Goal: Task Accomplishment & Management: Use online tool/utility

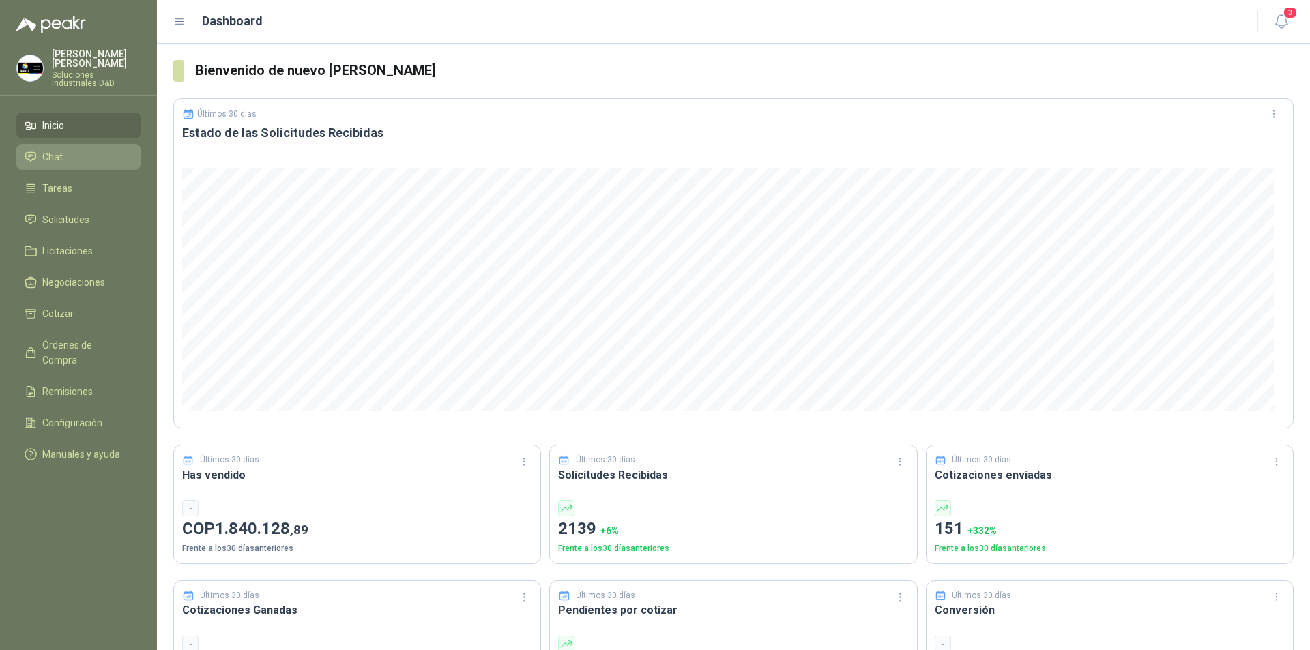
click at [64, 151] on li "Chat" at bounding box center [79, 156] width 108 height 15
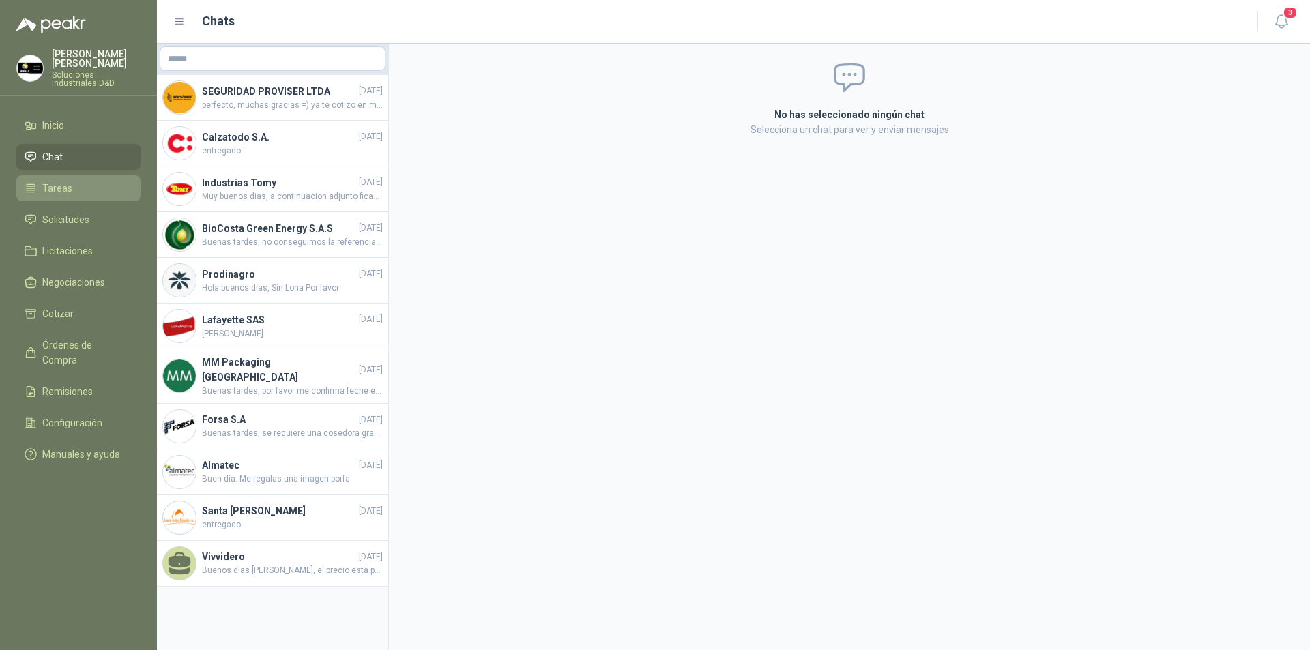
click at [67, 181] on span "Tareas" at bounding box center [57, 188] width 30 height 15
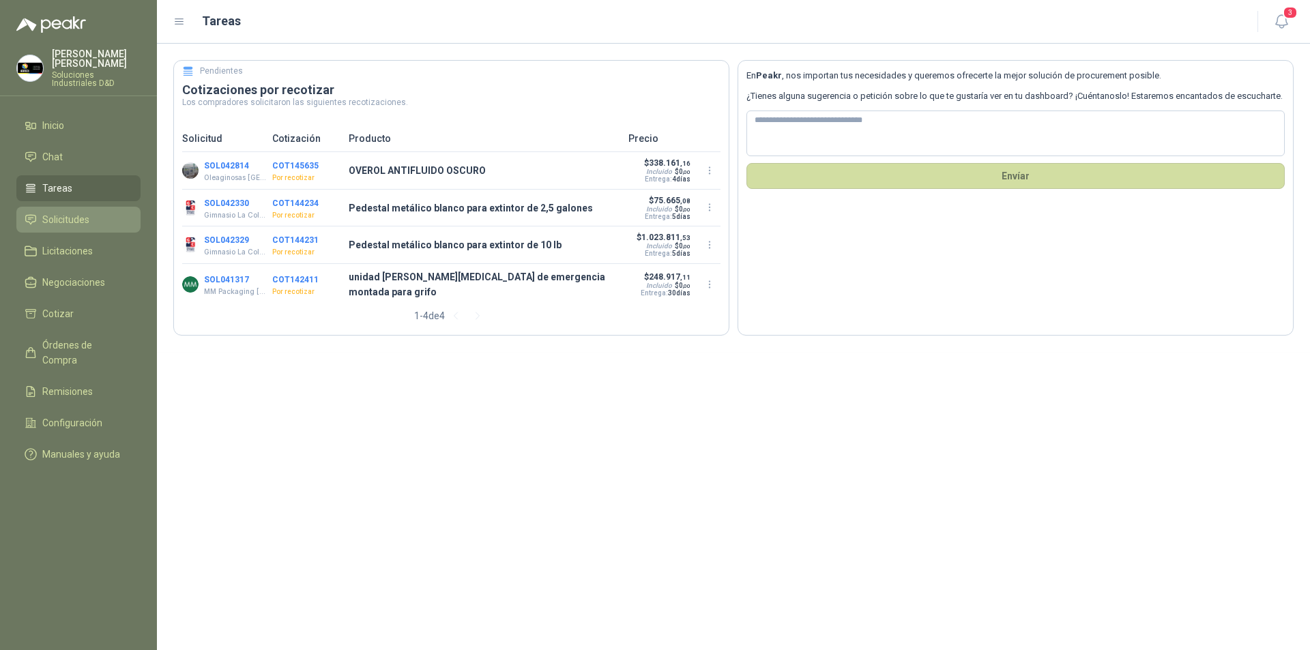
click at [48, 212] on span "Solicitudes" at bounding box center [65, 219] width 47 height 15
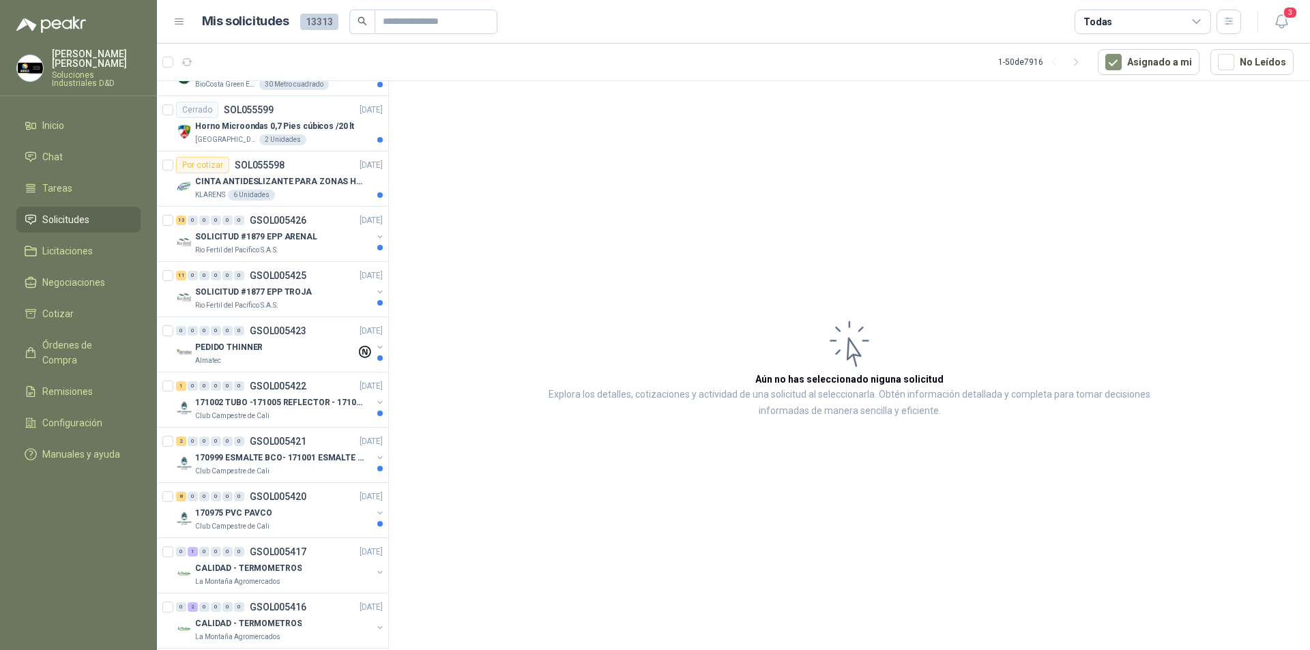
scroll to position [81, 0]
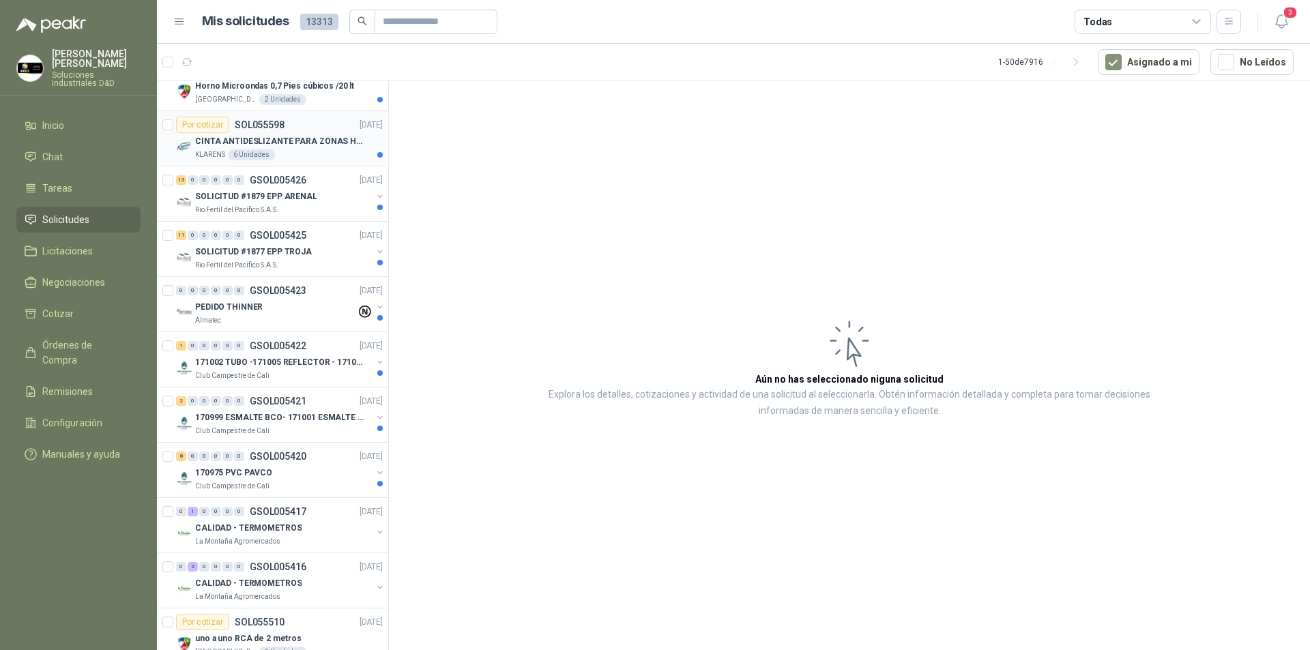
click at [257, 141] on p "CINTA ANTIDESLIZANTE PARA ZONAS HUMEDAS" at bounding box center [280, 141] width 170 height 13
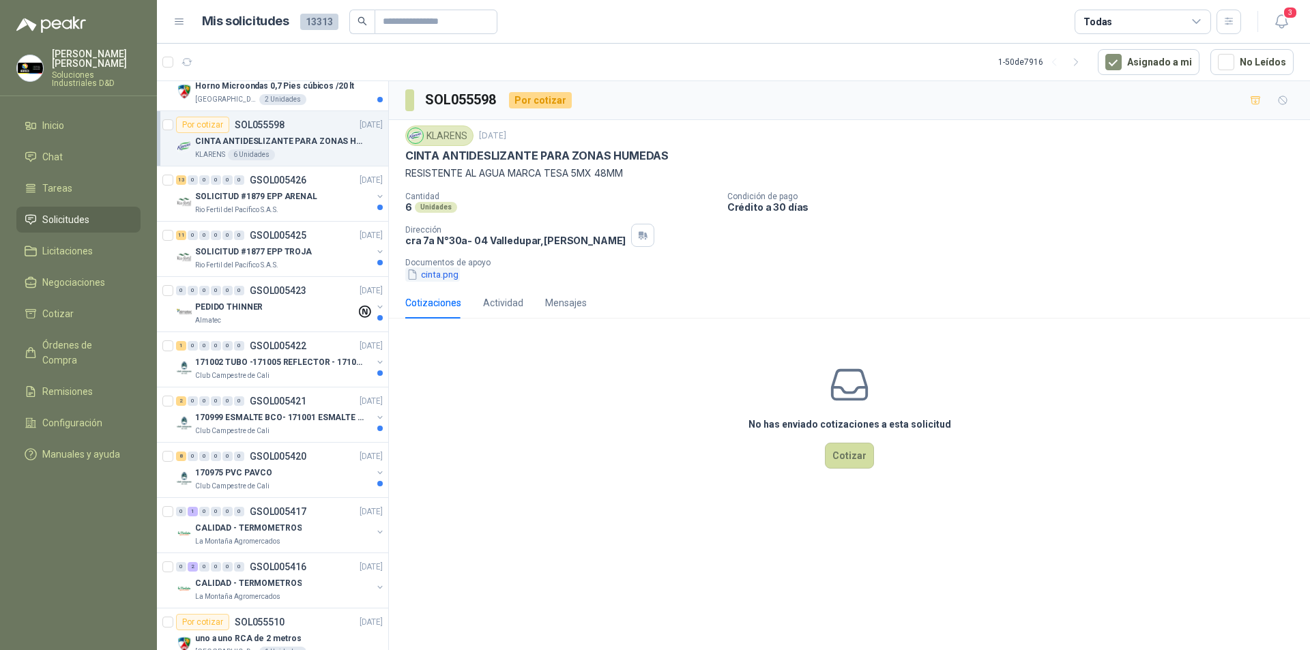
click at [440, 273] on button "cinta.png" at bounding box center [432, 274] width 55 height 14
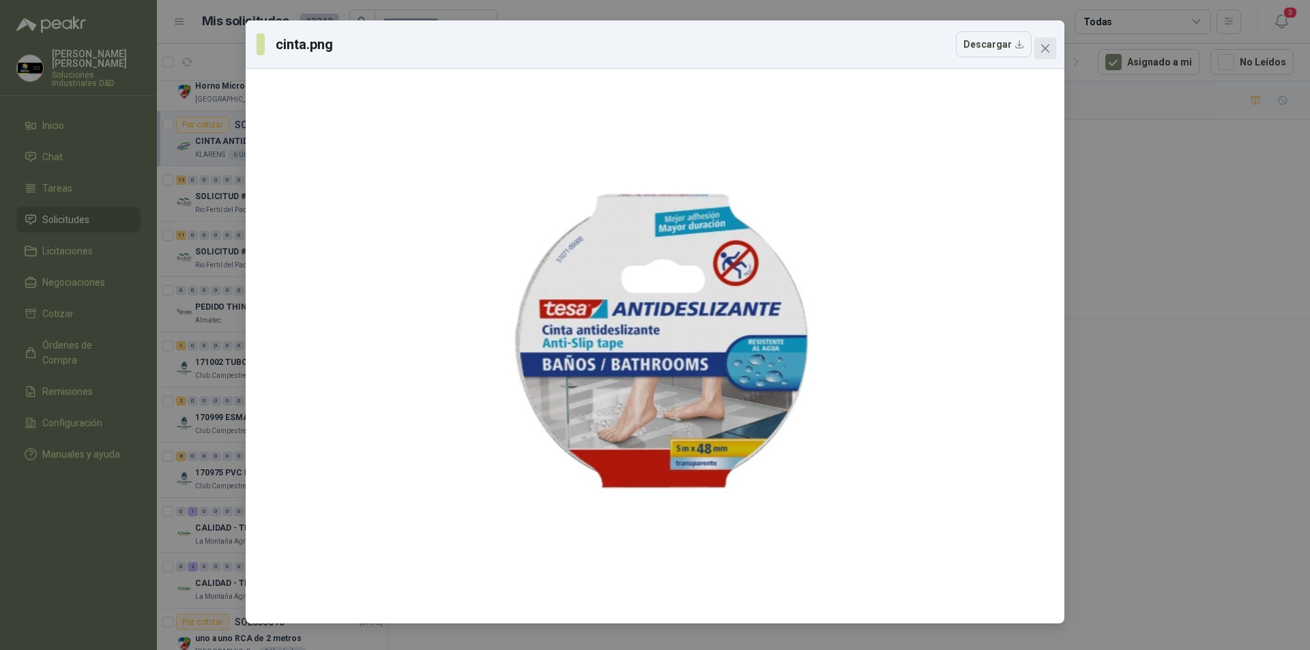
click at [1045, 48] on icon "close" at bounding box center [1045, 48] width 8 height 8
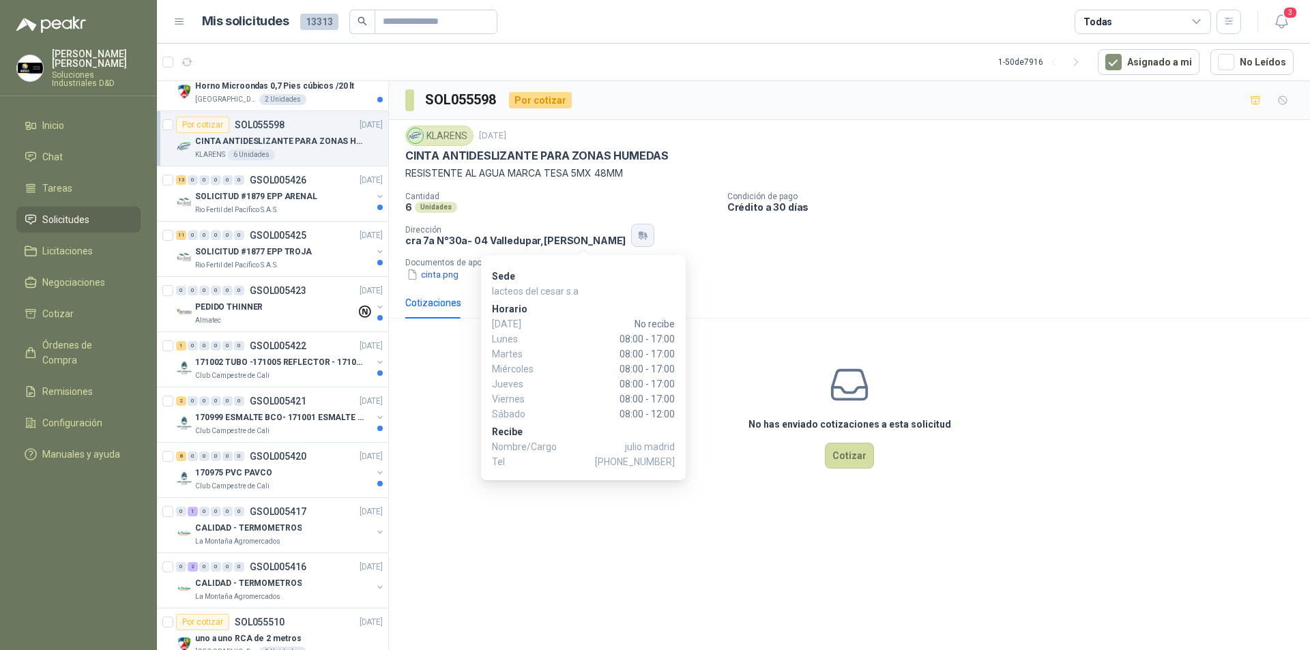
click at [637, 239] on icon "button" at bounding box center [643, 235] width 12 height 11
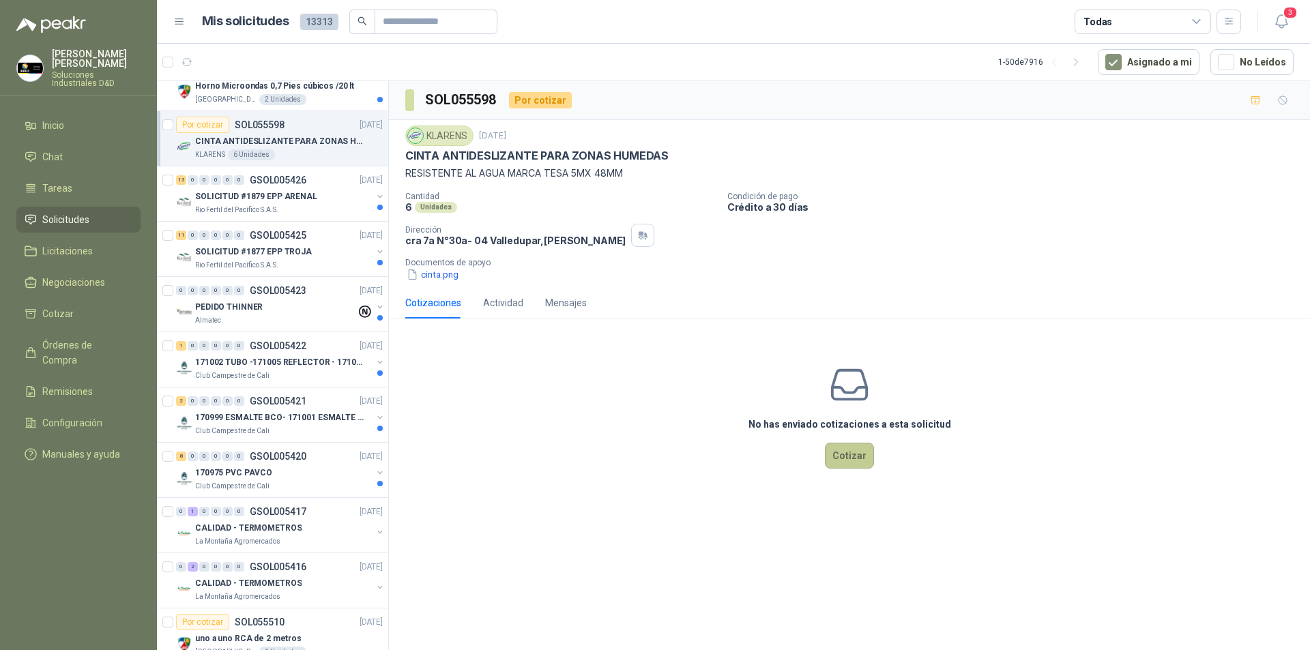
click at [848, 455] on button "Cotizar" at bounding box center [849, 456] width 49 height 26
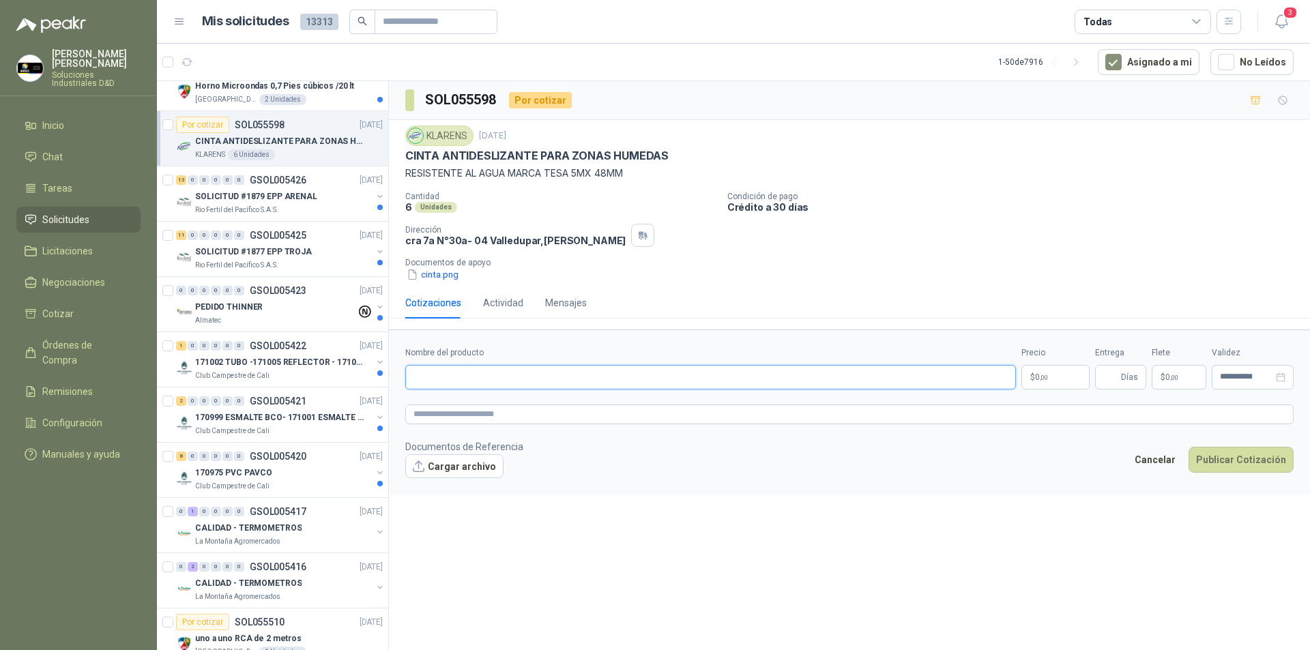
click at [763, 376] on input "Nombre del producto" at bounding box center [710, 377] width 611 height 25
type input "**********"
click at [1054, 380] on body "[PERSON_NAME] Soluciones Industriales D&D Inicio Chat Tareas Solicitudes Licita…" at bounding box center [655, 325] width 1310 height 650
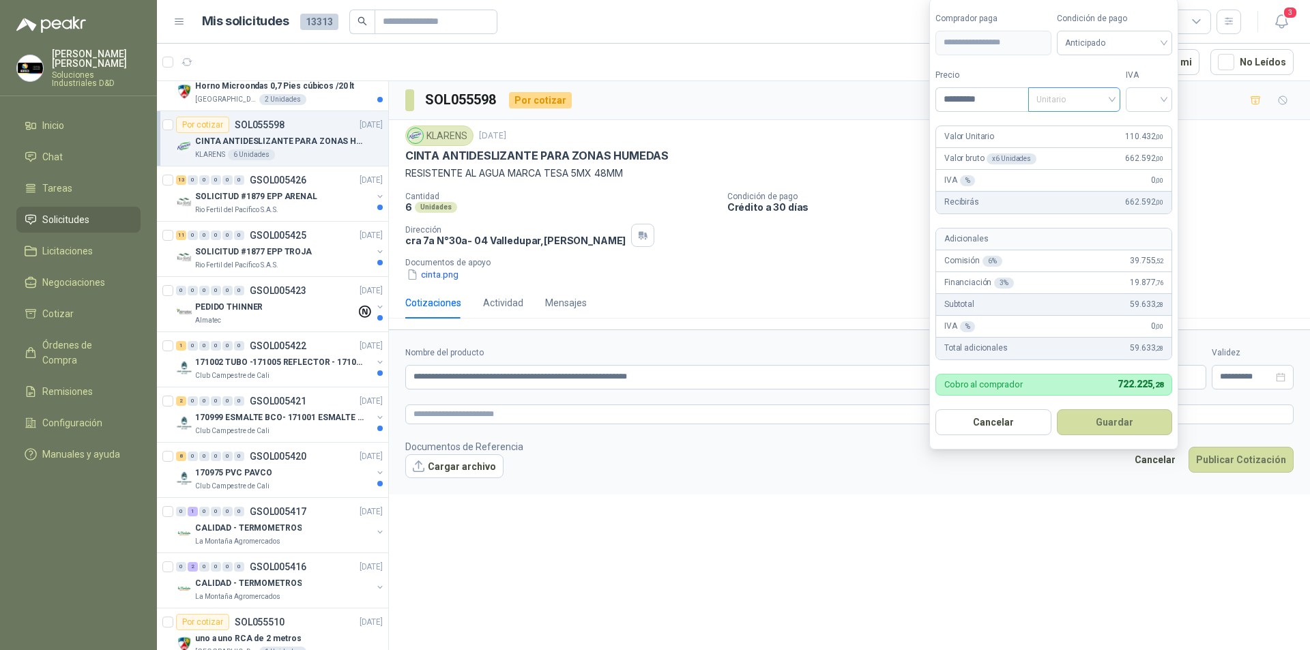
click at [1096, 98] on span "Unitario" at bounding box center [1074, 99] width 76 height 20
click at [1071, 151] on div "Unitario con IVA" at bounding box center [1077, 149] width 70 height 15
click at [1147, 105] on input "search" at bounding box center [1149, 98] width 30 height 20
click at [1147, 131] on div "19%" at bounding box center [1151, 127] width 25 height 15
click at [1143, 46] on span "Anticipado" at bounding box center [1116, 43] width 101 height 20
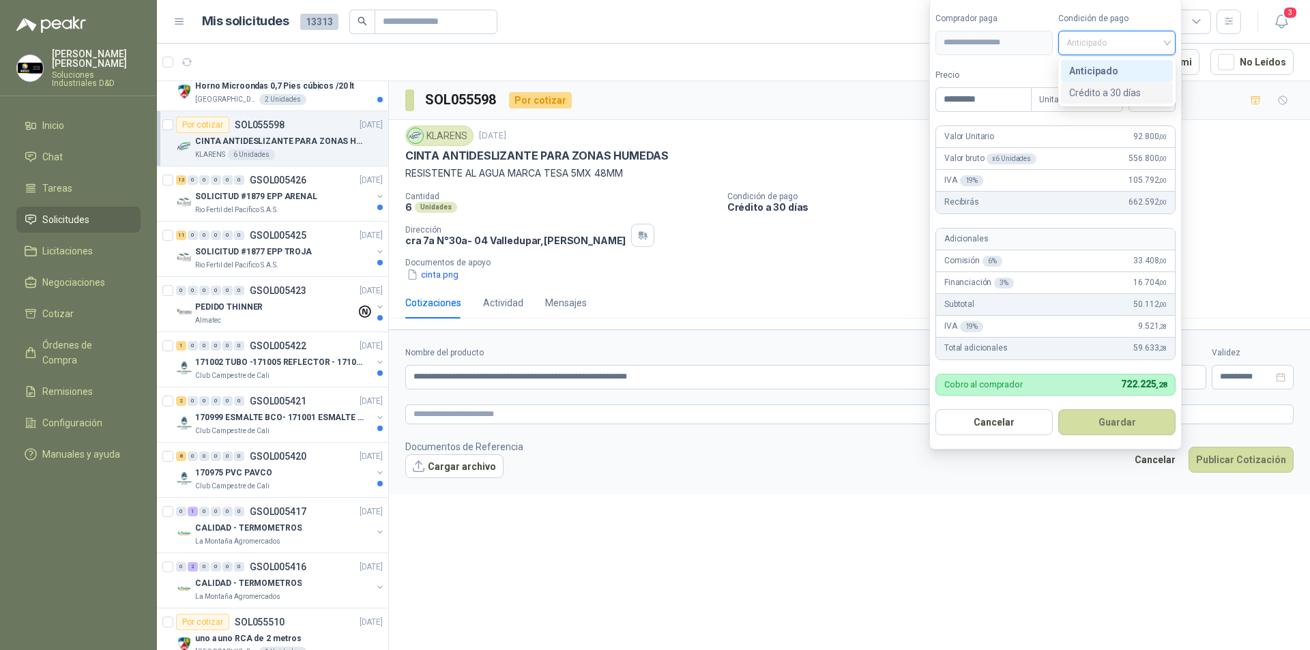
click at [1120, 88] on div "Crédito a 30 días" at bounding box center [1117, 92] width 96 height 15
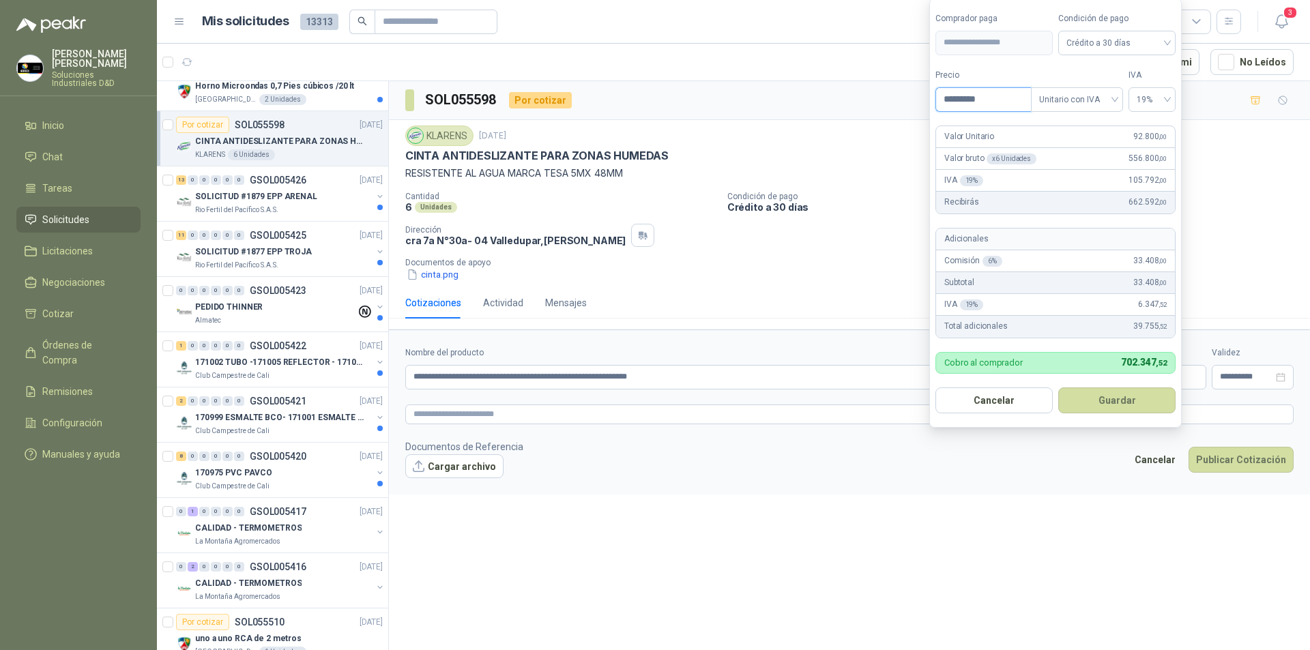
drag, startPoint x: 988, startPoint y: 99, endPoint x: 901, endPoint y: 85, distance: 87.8
click at [901, 85] on body "[PERSON_NAME] Soluciones Industriales D&D Inicio Chat Tareas Solicitudes Licita…" at bounding box center [655, 325] width 1310 height 650
click at [959, 95] on input "********" at bounding box center [983, 99] width 95 height 23
type input "********"
click at [1083, 399] on button "Guardar" at bounding box center [1116, 401] width 117 height 26
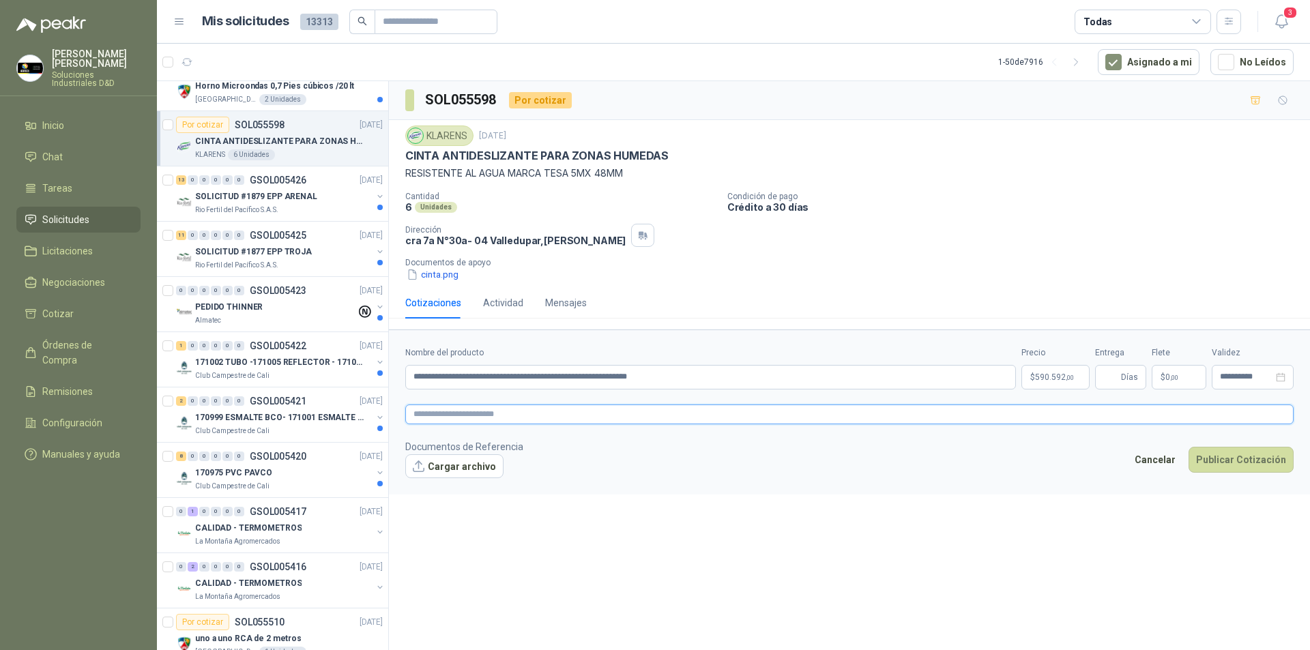
drag, startPoint x: 476, startPoint y: 416, endPoint x: 508, endPoint y: 418, distance: 32.1
click at [477, 416] on textarea at bounding box center [849, 415] width 888 height 20
drag, startPoint x: 677, startPoint y: 380, endPoint x: 410, endPoint y: 340, distance: 269.7
click at [410, 340] on form "**********" at bounding box center [849, 412] width 921 height 165
click at [609, 416] on textarea at bounding box center [849, 415] width 888 height 20
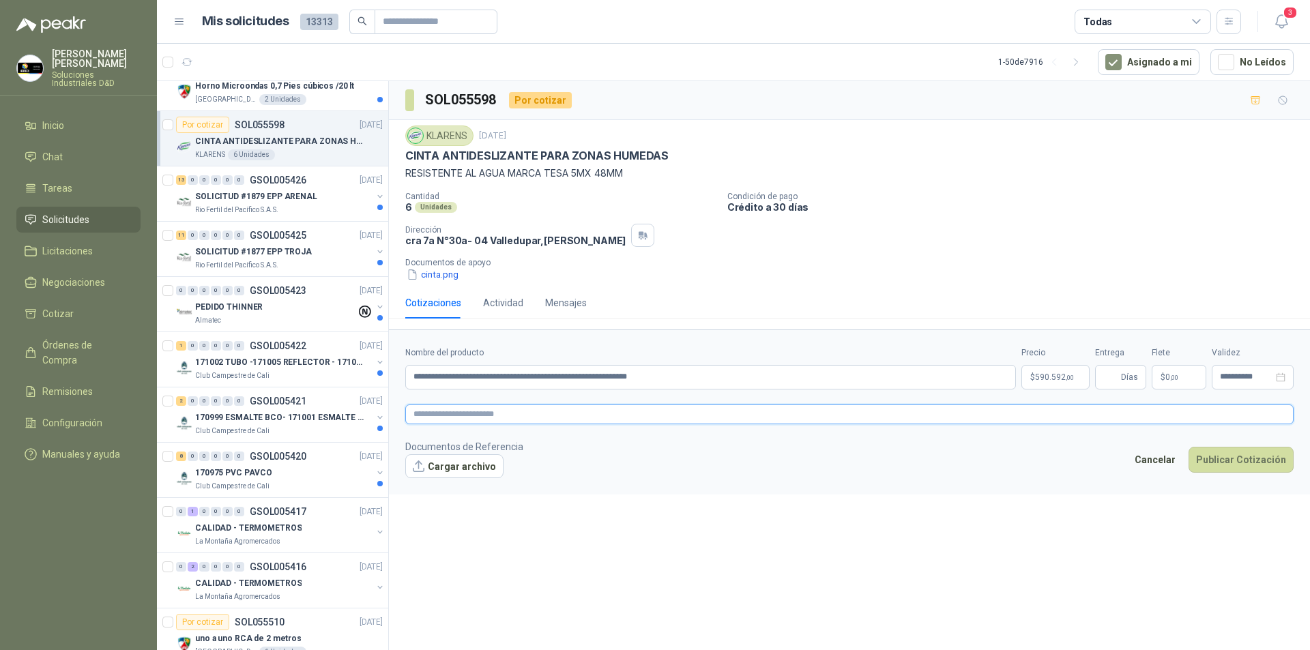
paste textarea "**********"
type textarea "**********"
click at [427, 470] on button "Cargar archivo" at bounding box center [454, 466] width 98 height 25
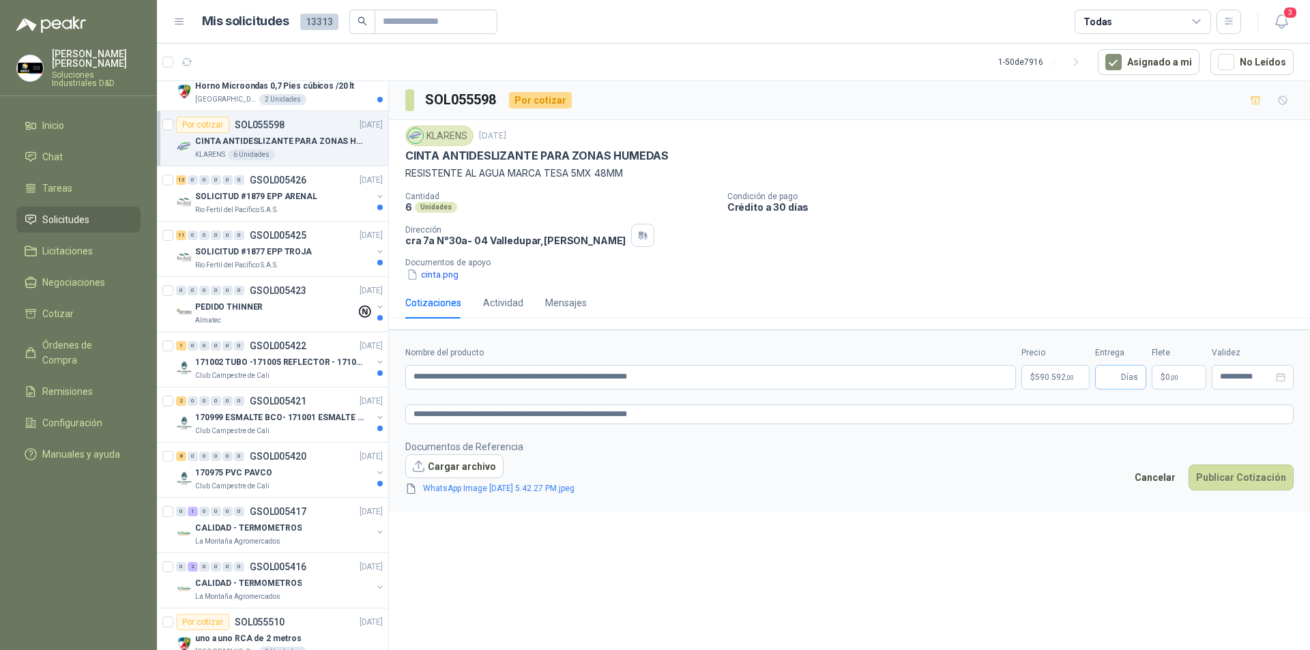
click at [1127, 380] on span "Días" at bounding box center [1129, 377] width 17 height 23
click at [1042, 484] on footer "Documentos de Referencia Cargar archivo WhatsApp Image [DATE] 5.42.27 PM.jpeg C…" at bounding box center [849, 467] width 888 height 57
click at [1103, 377] on span "* Días" at bounding box center [1120, 377] width 51 height 25
type input "*"
click at [1075, 499] on form "**********" at bounding box center [849, 421] width 921 height 183
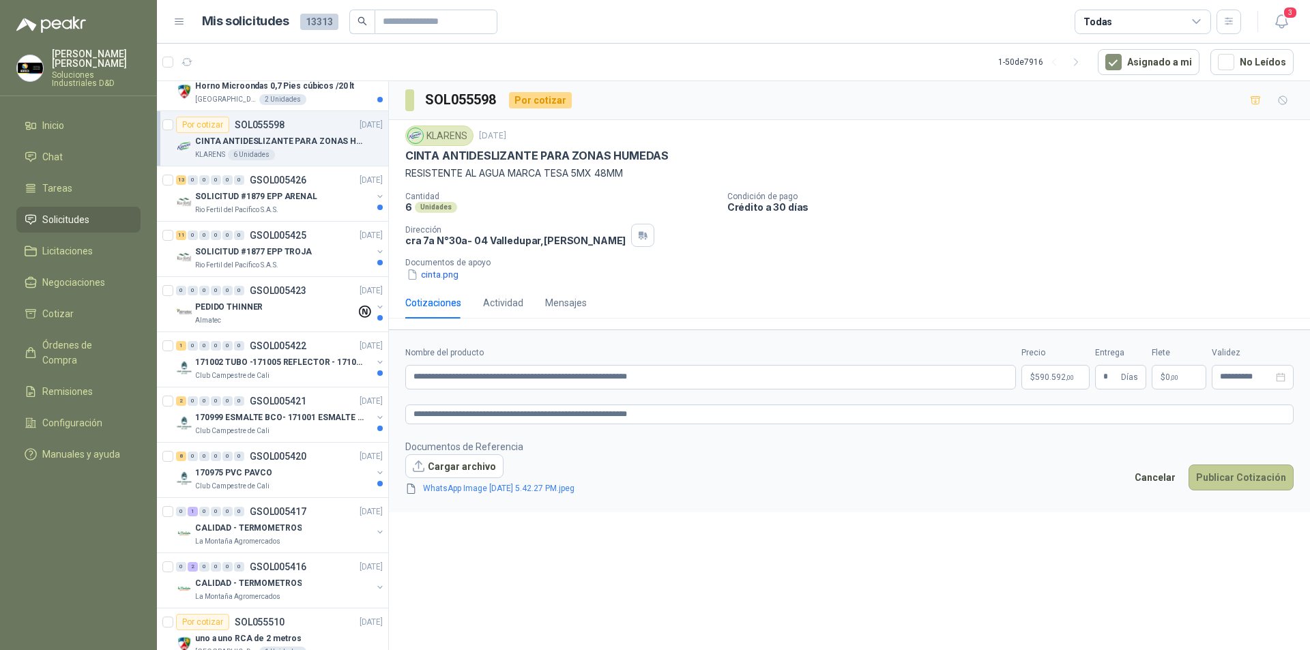
click at [1227, 477] on button "Publicar Cotización" at bounding box center [1241, 478] width 105 height 26
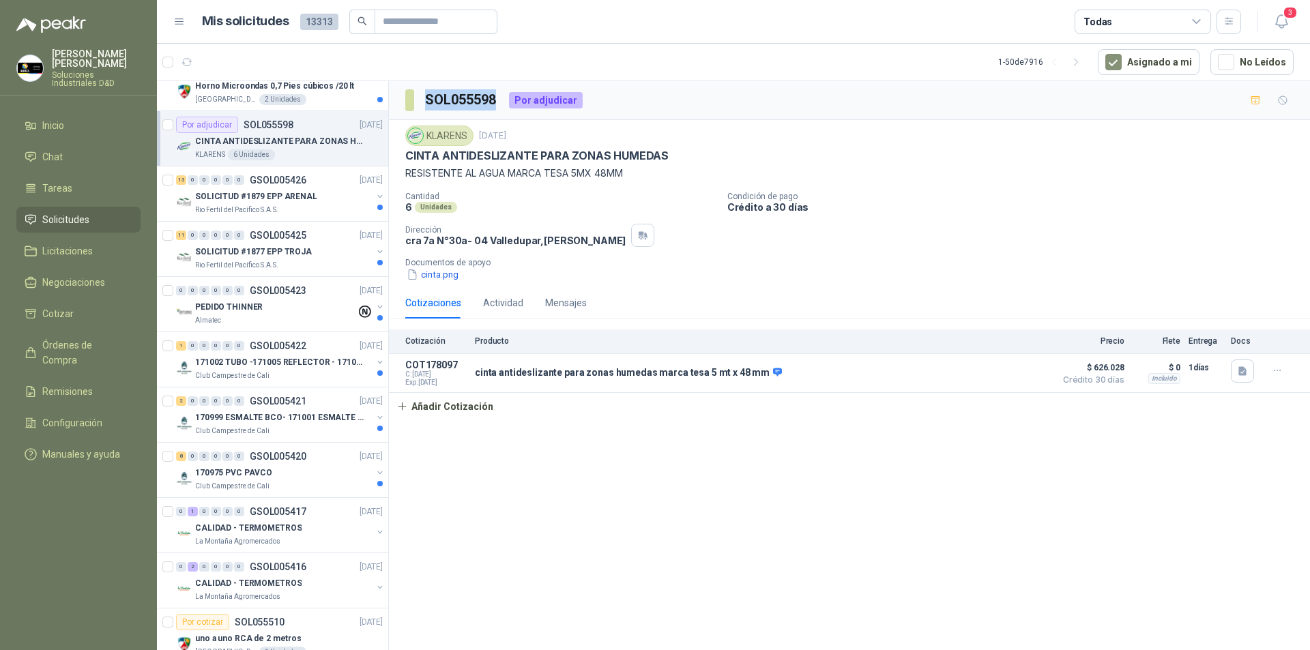
drag, startPoint x: 428, startPoint y: 97, endPoint x: 494, endPoint y: 97, distance: 66.2
click at [494, 97] on h3 "SOL055598" at bounding box center [461, 99] width 73 height 21
copy h3 "SOL055598"
